Goal: Task Accomplishment & Management: Use online tool/utility

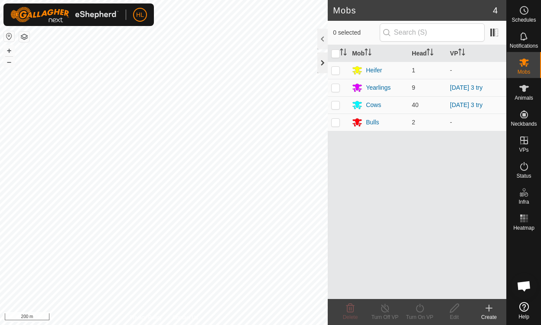
click at [323, 61] on div at bounding box center [322, 62] width 10 height 21
click at [332, 68] on p-checkbox at bounding box center [335, 70] width 9 height 7
click at [337, 71] on p-checkbox at bounding box center [335, 70] width 9 height 7
checkbox input "false"
click at [320, 62] on div at bounding box center [322, 62] width 10 height 21
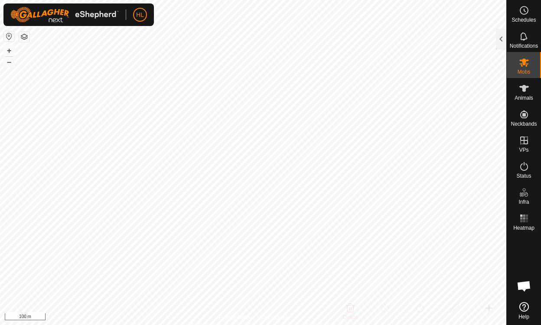
click at [524, 92] on icon at bounding box center [523, 88] width 10 height 10
click at [496, 38] on div at bounding box center [501, 39] width 10 height 21
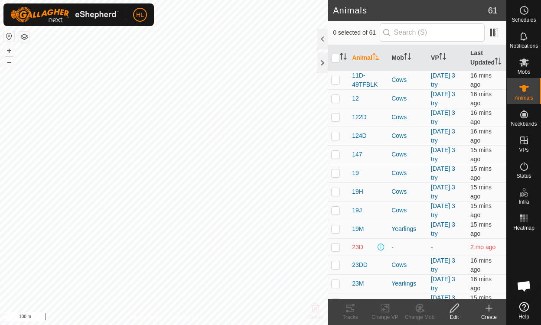
click at [524, 67] on icon at bounding box center [523, 62] width 10 height 10
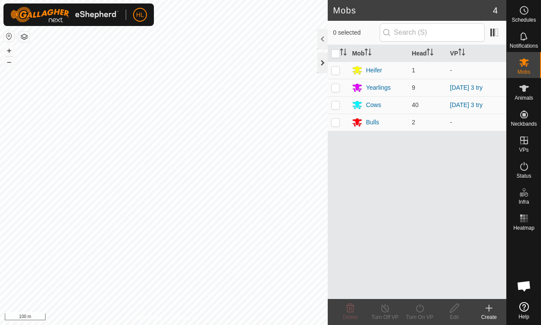
click at [317, 67] on div at bounding box center [322, 62] width 10 height 21
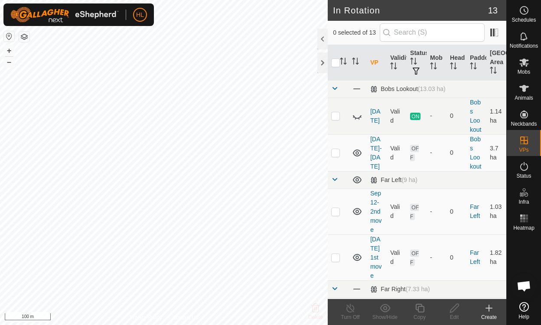
click at [523, 92] on icon at bounding box center [523, 88] width 10 height 10
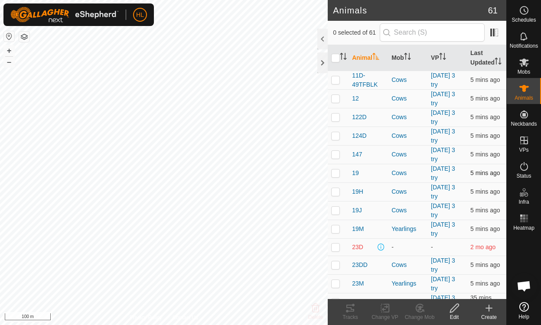
click at [335, 176] on p-checkbox at bounding box center [335, 172] width 9 height 7
checkbox input "true"
click at [344, 311] on tracks-svg-icon at bounding box center [350, 308] width 35 height 10
